Goal: Navigation & Orientation: Go to known website

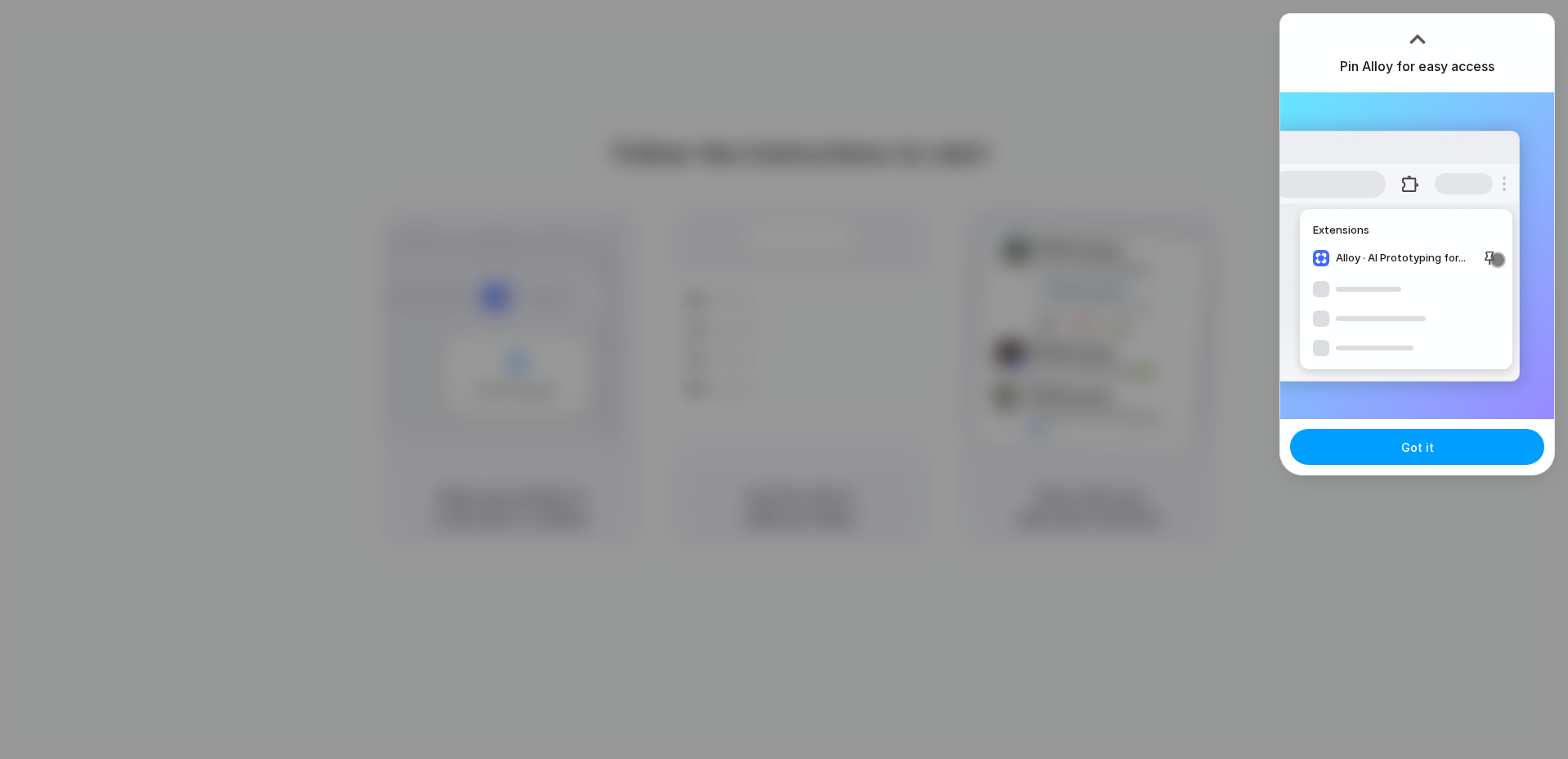
click at [1381, 445] on button "Got it" at bounding box center [1417, 447] width 254 height 36
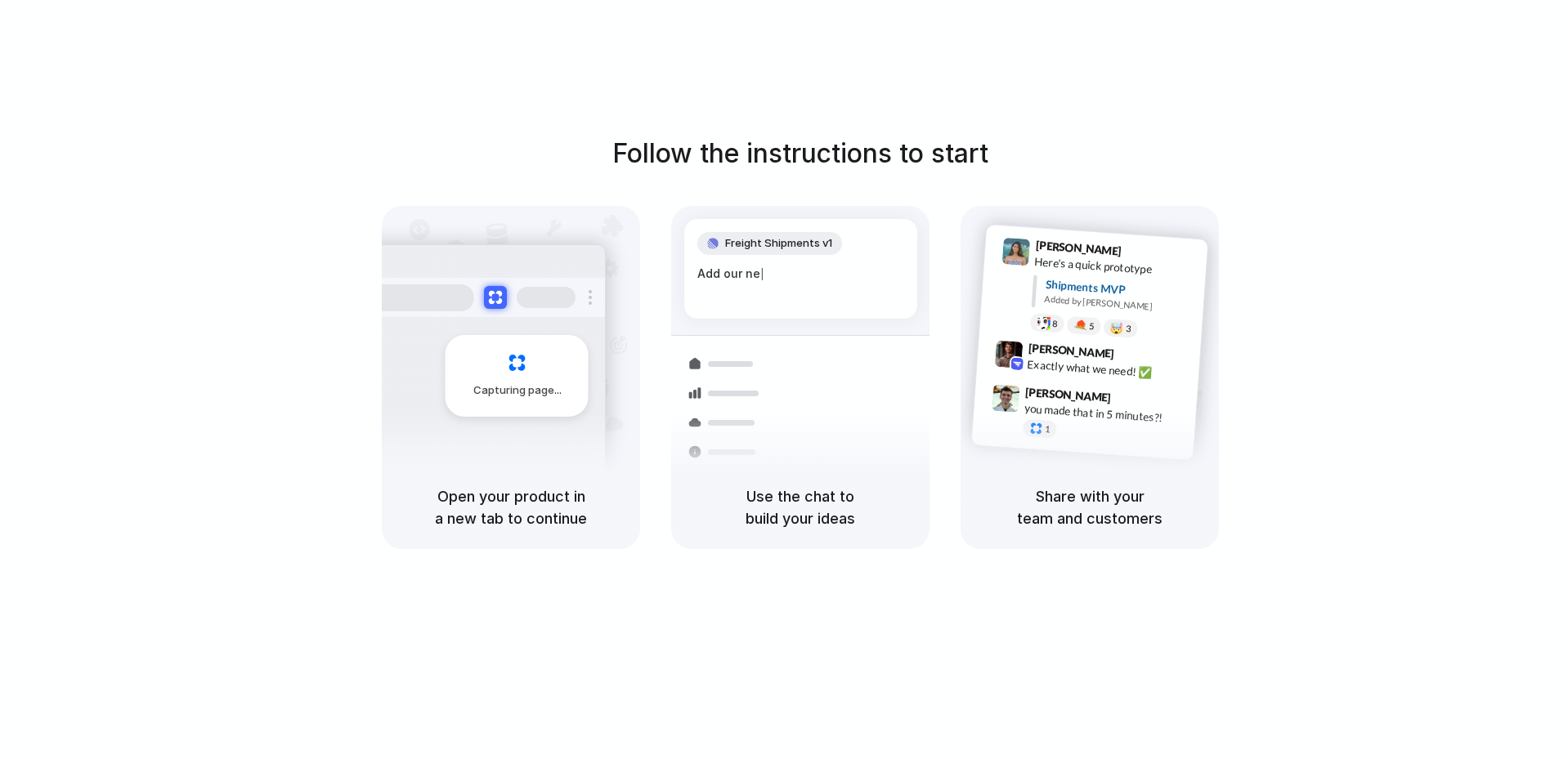
drag, startPoint x: 1487, startPoint y: 51, endPoint x: 1487, endPoint y: 42, distance: 9.0
click at [784, 380] on div at bounding box center [784, 380] width 0 height 0
